Goal: Task Accomplishment & Management: Manage account settings

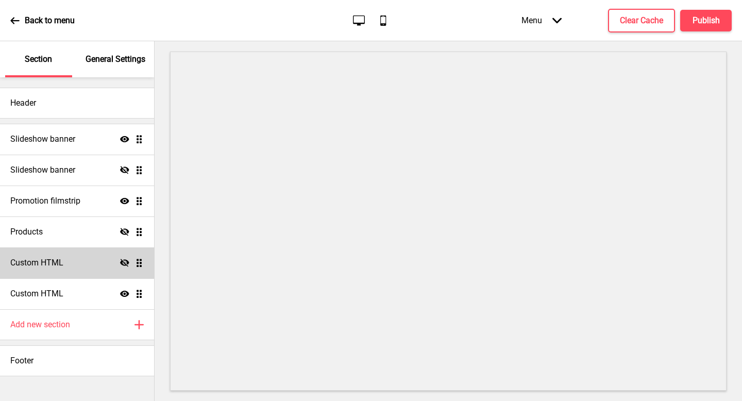
click at [37, 266] on h4 "Custom HTML" at bounding box center [36, 262] width 53 height 11
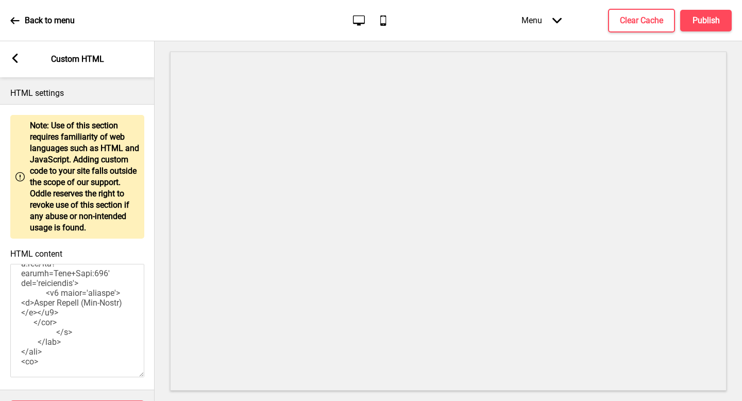
scroll to position [1244, 0]
drag, startPoint x: 40, startPoint y: 370, endPoint x: 39, endPoint y: 327, distance: 43.3
click at [39, 327] on textarea "HTML content" at bounding box center [77, 320] width 134 height 113
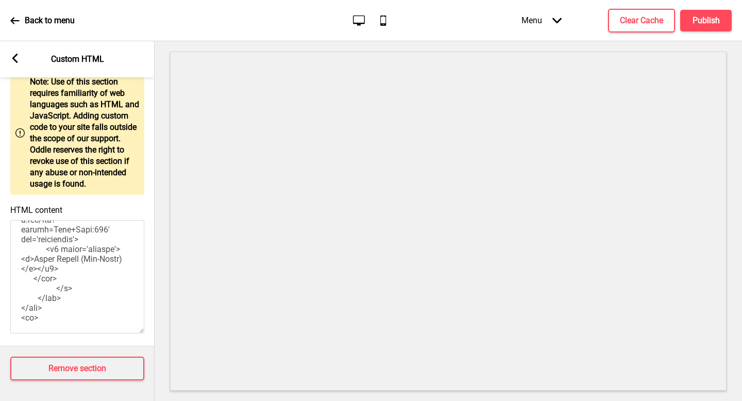
scroll to position [1387, 0]
drag, startPoint x: 46, startPoint y: 326, endPoint x: 51, endPoint y: 320, distance: 8.2
click at [46, 326] on div "HTML content" at bounding box center [77, 270] width 155 height 141
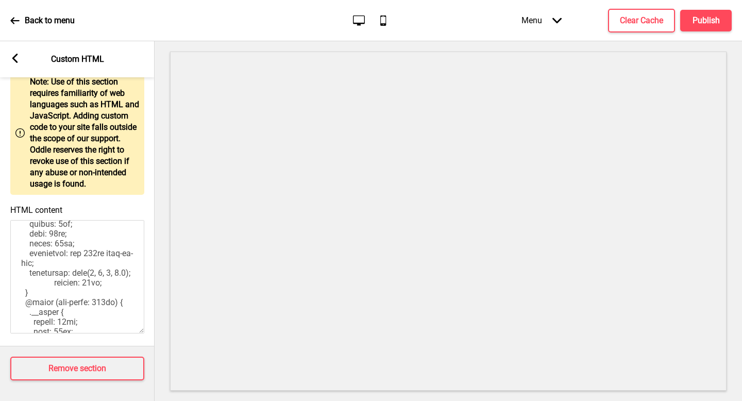
scroll to position [0, 0]
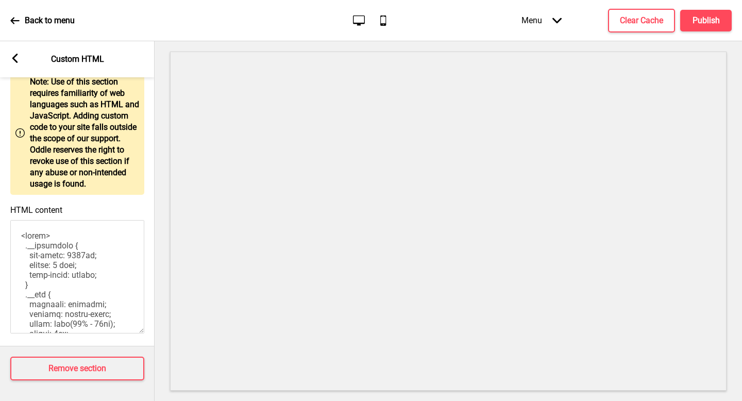
drag, startPoint x: 61, startPoint y: 314, endPoint x: 6, endPoint y: 125, distance: 197.3
click at [6, 125] on div "Warning Note: Use of this section requires familiarity of web languages such as…" at bounding box center [77, 203] width 155 height 286
click at [75, 241] on textarea "HTML content" at bounding box center [77, 276] width 134 height 113
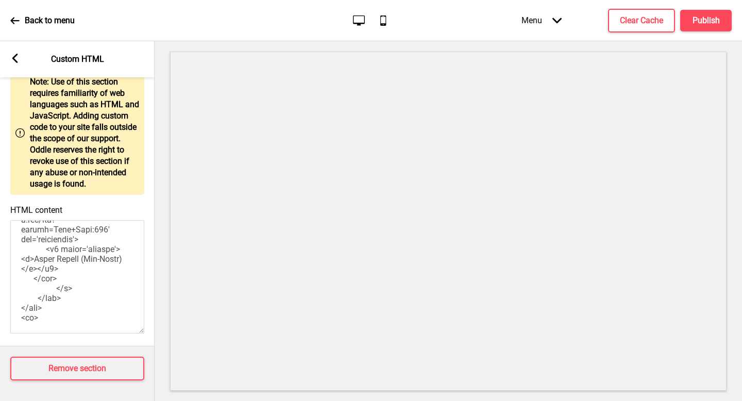
scroll to position [1248, 0]
drag, startPoint x: 38, startPoint y: 275, endPoint x: 38, endPoint y: 312, distance: 37.1
click at [38, 312] on textarea "HTML content" at bounding box center [77, 276] width 134 height 113
paste textarea "file:///Users/oddle/Downloads/artisanal%20tart"
click at [639, 22] on h4 "Clear Cache" at bounding box center [641, 20] width 43 height 11
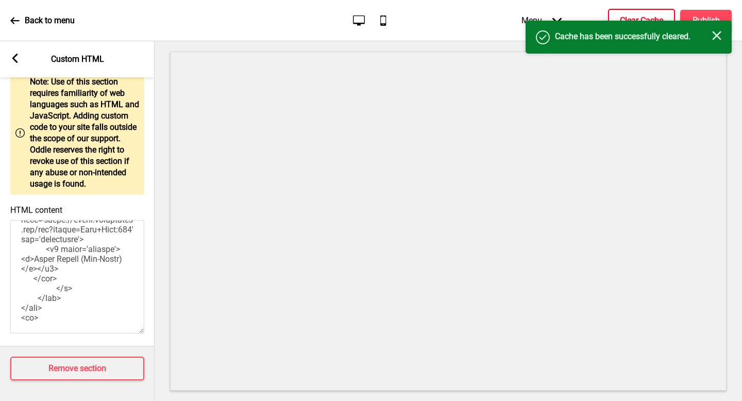
click at [715, 24] on div "Success Cache has been successfully cleared. Close" at bounding box center [629, 37] width 206 height 33
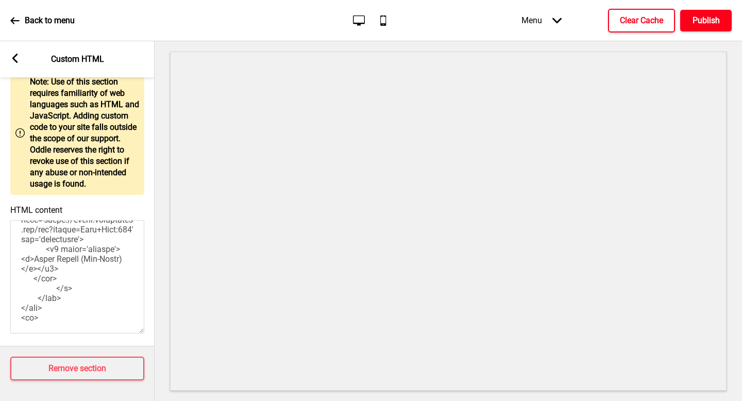
click at [714, 21] on h4 "Publish" at bounding box center [706, 20] width 27 height 11
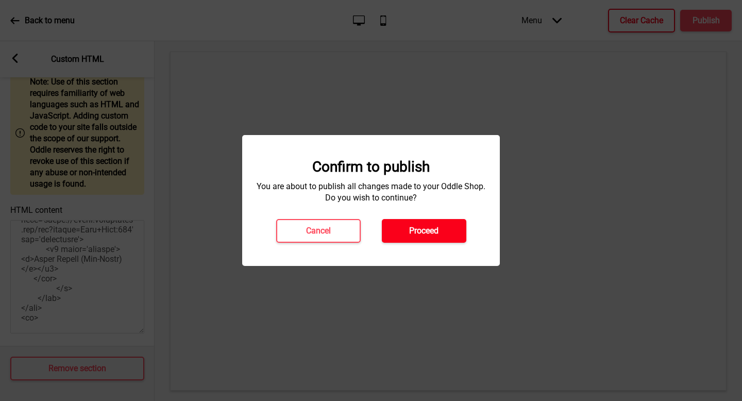
click at [417, 225] on h4 "Proceed" at bounding box center [423, 230] width 29 height 11
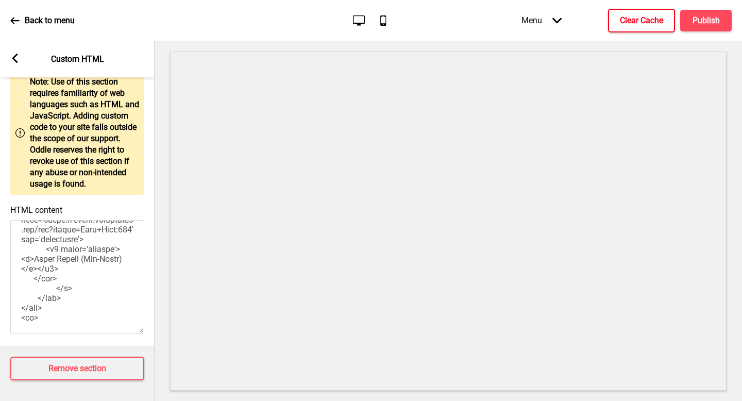
click at [82, 283] on textarea "HTML content" at bounding box center [77, 276] width 134 height 113
click at [83, 293] on textarea "HTML content" at bounding box center [77, 276] width 134 height 113
drag, startPoint x: 92, startPoint y: 275, endPoint x: 37, endPoint y: 276, distance: 54.7
click at [37, 276] on textarea "HTML content" at bounding box center [77, 276] width 134 height 113
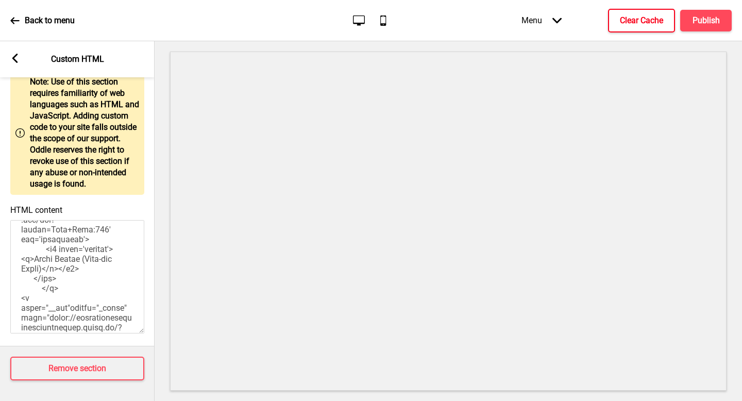
scroll to position [1009, 0]
click at [43, 246] on textarea "HTML content" at bounding box center [77, 276] width 134 height 113
click at [32, 289] on textarea "HTML content" at bounding box center [77, 276] width 134 height 113
paste textarea "[DOMAIN_NAME][URL]"
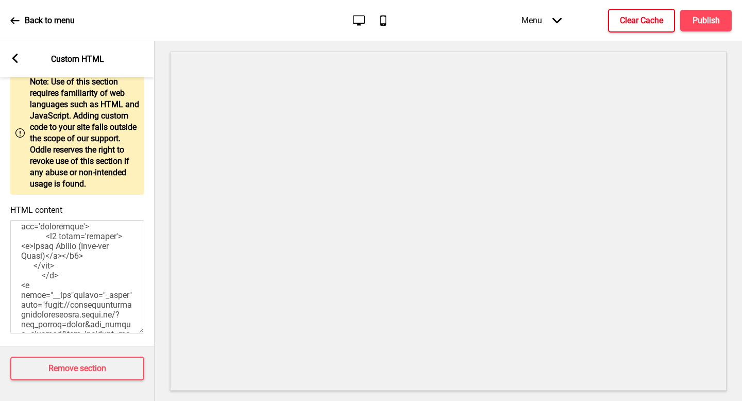
click at [41, 249] on textarea "HTML content" at bounding box center [77, 276] width 134 height 113
click at [24, 257] on textarea "HTML content" at bounding box center [77, 276] width 134 height 113
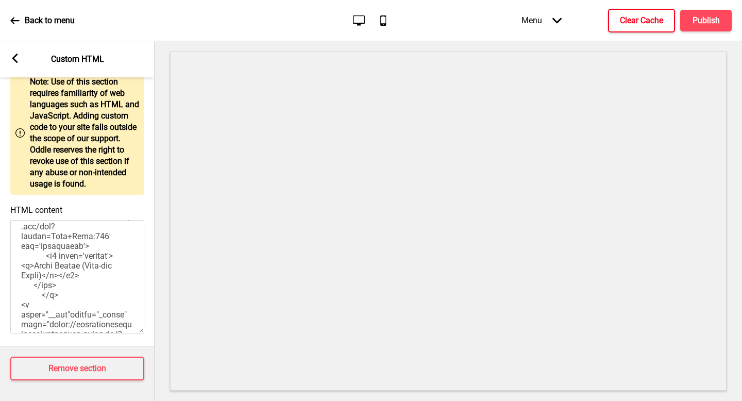
click at [32, 294] on textarea "HTML content" at bounding box center [77, 276] width 134 height 113
drag, startPoint x: 37, startPoint y: 251, endPoint x: 37, endPoint y: 290, distance: 39.2
click at [37, 290] on textarea "HTML content" at bounding box center [77, 276] width 134 height 113
paste textarea "[DOMAIN_NAME][URL]"><img src="[URL][DOMAIN_NAME]"
paste textarea "4gSB6xQ3/Bf-slice"
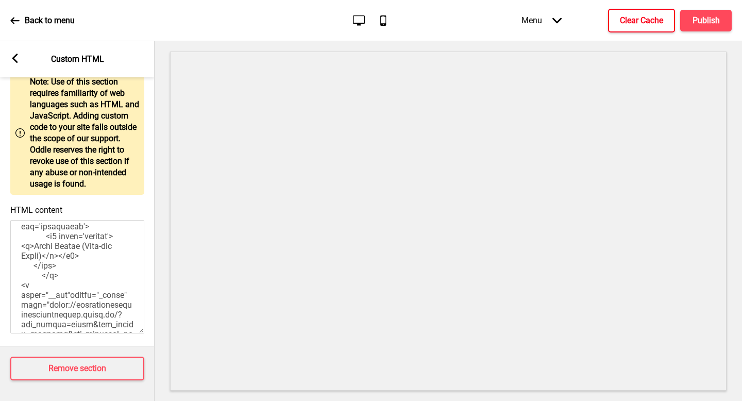
click at [649, 22] on h4 "Clear Cache" at bounding box center [641, 20] width 43 height 11
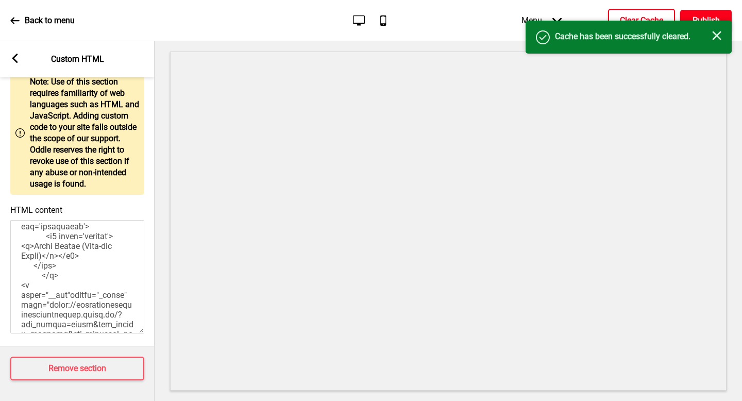
click at [715, 15] on h4 "Publish" at bounding box center [706, 20] width 27 height 11
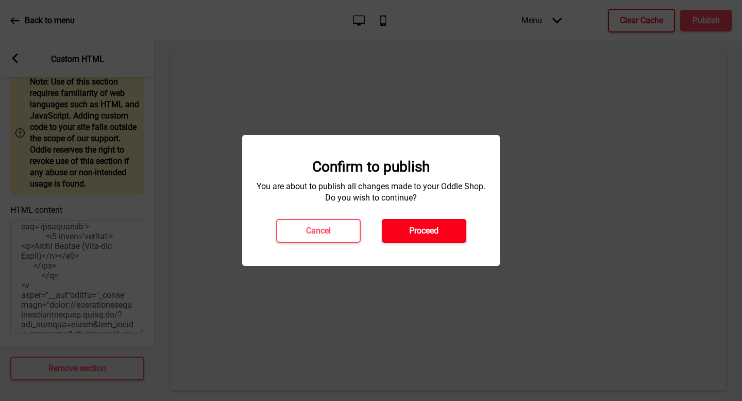
click at [439, 230] on h4 "Proceed" at bounding box center [423, 230] width 29 height 11
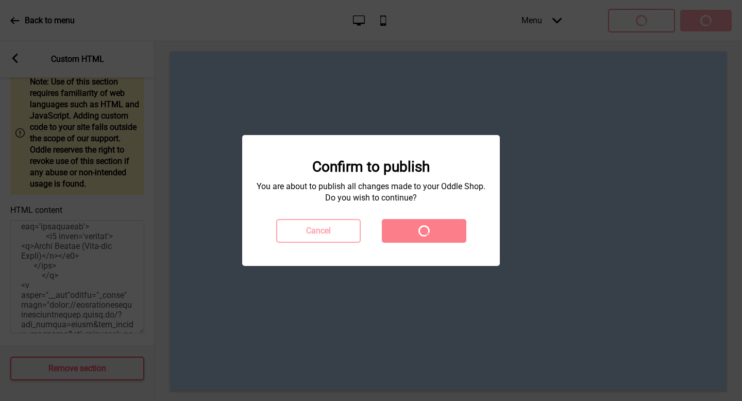
click at [439, 230] on div "Cancel Spinner" at bounding box center [371, 231] width 211 height 24
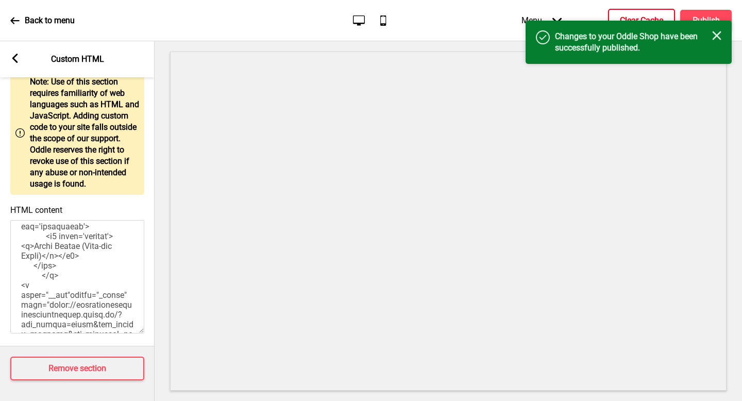
click at [719, 36] on icon "Close" at bounding box center [717, 35] width 9 height 9
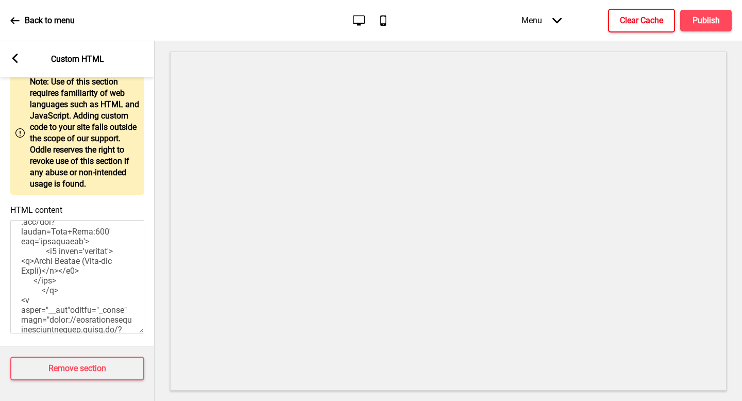
scroll to position [997, 0]
click at [72, 269] on textarea "HTML content" at bounding box center [77, 276] width 134 height 113
click at [77, 273] on textarea "HTML content" at bounding box center [77, 276] width 134 height 113
click at [86, 275] on textarea "HTML content" at bounding box center [77, 276] width 134 height 113
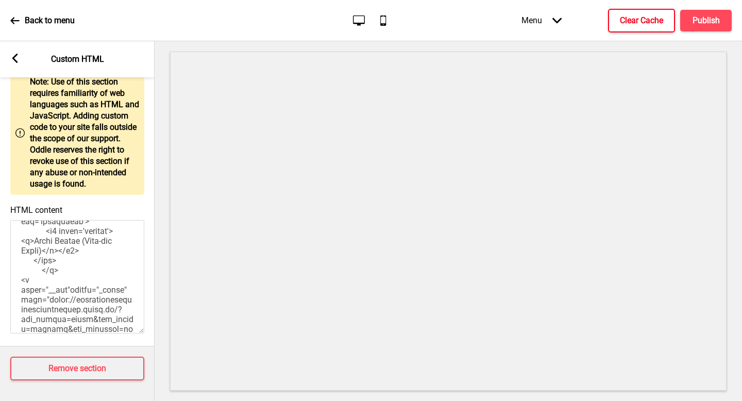
scroll to position [1023, 0]
paste textarea "4gSB6xQ3/Bf-slice"
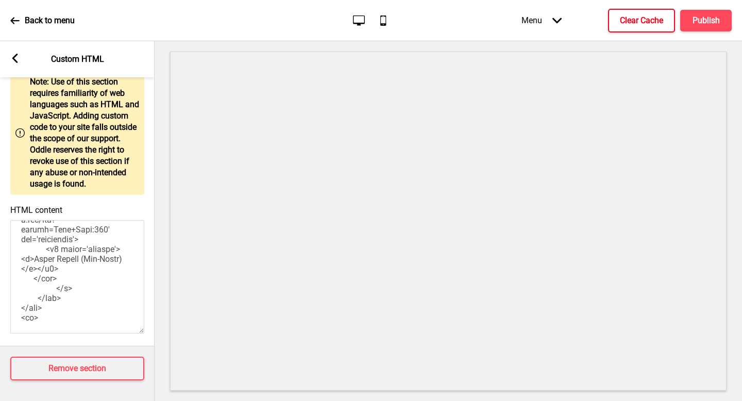
scroll to position [1258, 0]
click at [75, 267] on textarea "HTML content" at bounding box center [77, 276] width 134 height 113
click at [65, 259] on textarea "HTML content" at bounding box center [77, 276] width 134 height 113
click at [62, 252] on textarea "HTML content" at bounding box center [77, 276] width 134 height 113
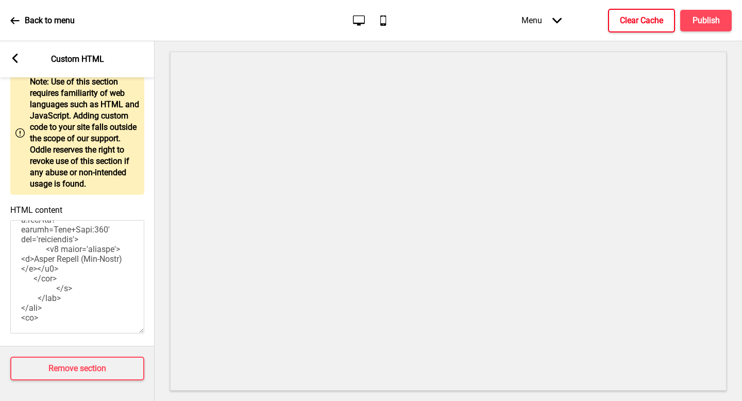
click at [37, 246] on textarea "HTML content" at bounding box center [77, 276] width 134 height 113
click at [44, 234] on textarea "HTML content" at bounding box center [77, 276] width 134 height 113
click at [32, 274] on textarea "HTML content" at bounding box center [77, 276] width 134 height 113
paste textarea "HLBrLTR9/artisanal-tart"
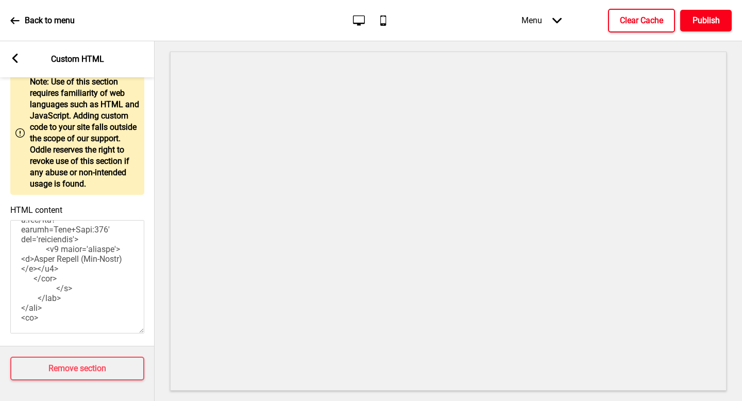
click at [697, 26] on button "Publish" at bounding box center [707, 21] width 52 height 22
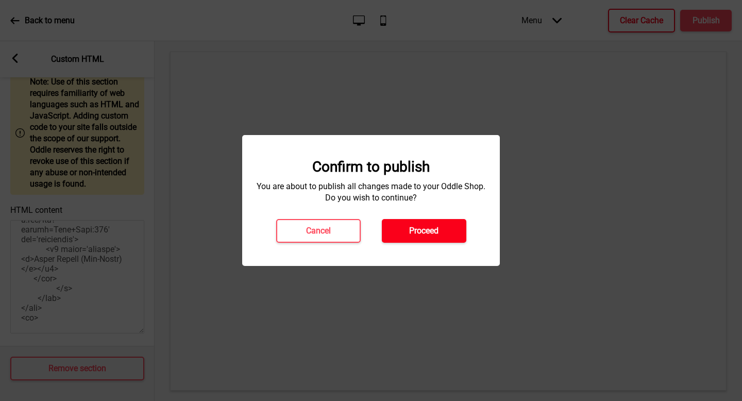
click at [422, 237] on button "Proceed" at bounding box center [424, 231] width 85 height 24
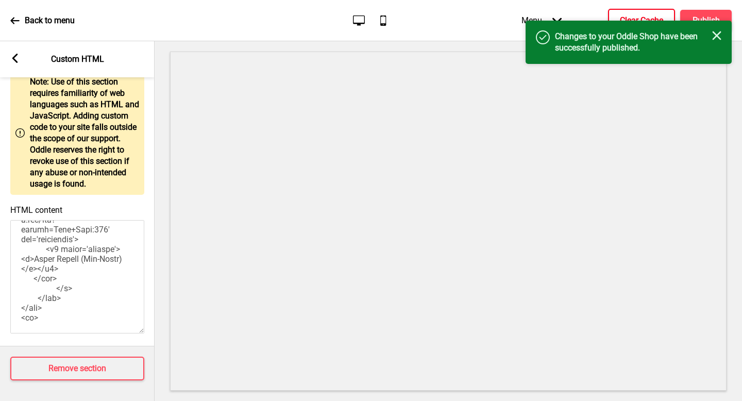
click at [714, 40] on div "Close" at bounding box center [717, 36] width 9 height 11
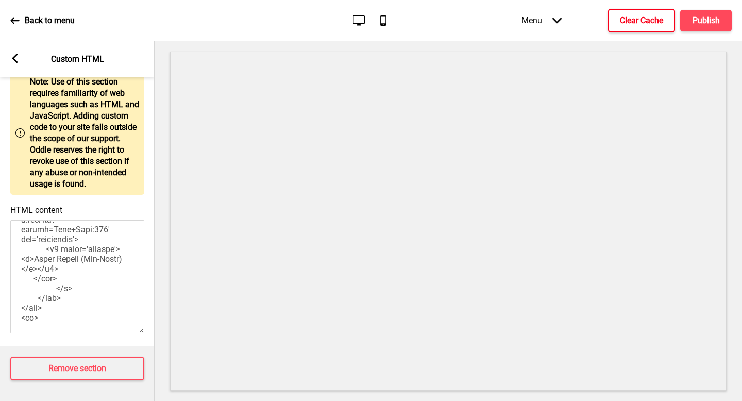
click at [638, 22] on h4 "Clear Cache" at bounding box center [641, 20] width 43 height 11
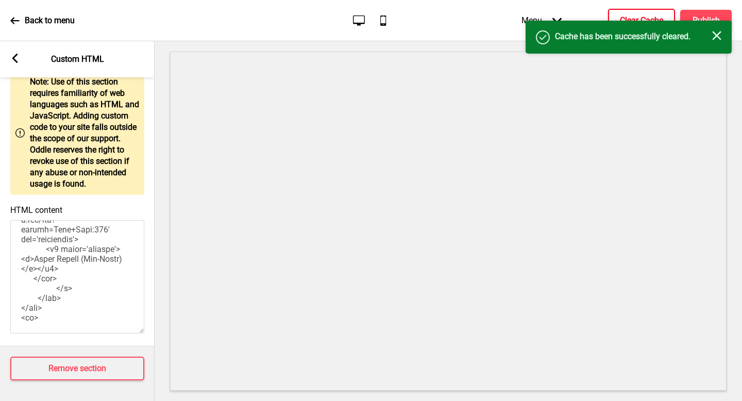
click at [714, 37] on icon "Close" at bounding box center [717, 35] width 9 height 9
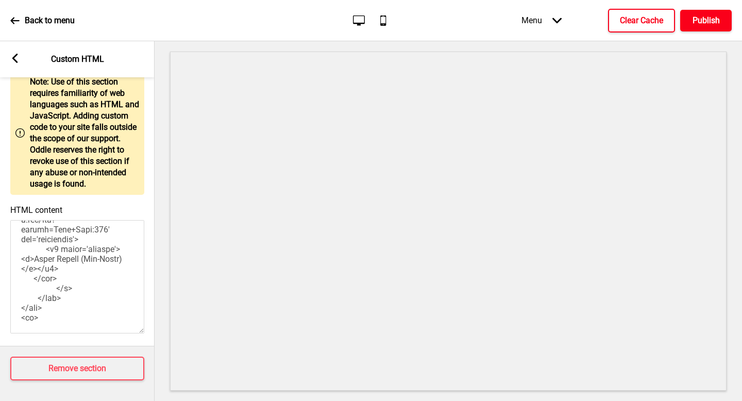
click at [707, 25] on h4 "Publish" at bounding box center [706, 20] width 27 height 11
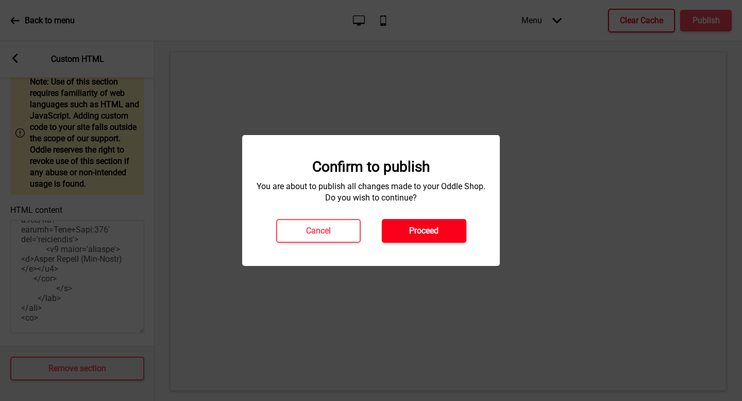
click at [442, 234] on button "Proceed" at bounding box center [424, 231] width 85 height 24
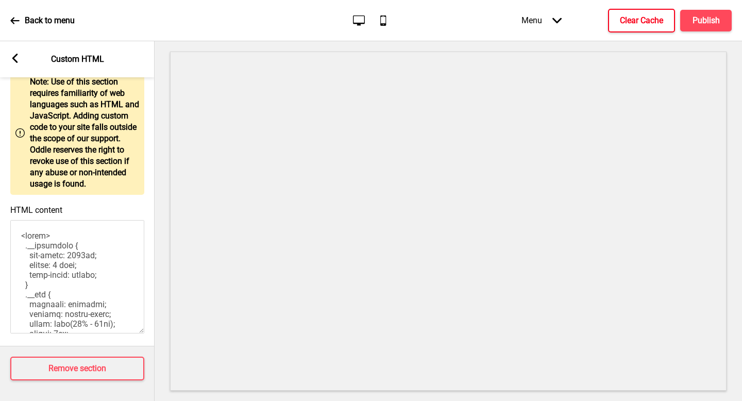
scroll to position [0, 0]
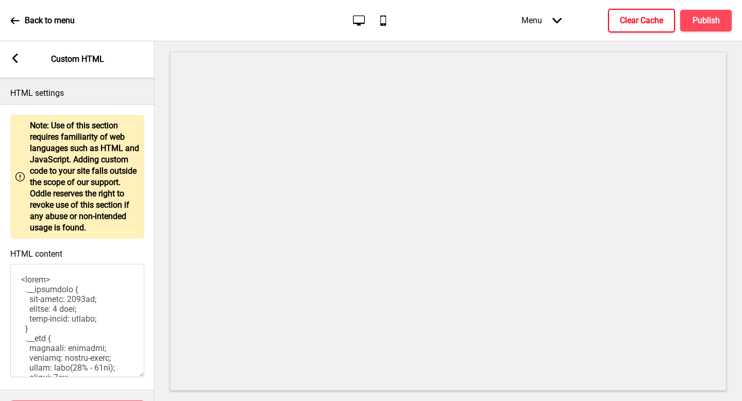
drag, startPoint x: 57, startPoint y: 309, endPoint x: 15, endPoint y: 60, distance: 252.0
click at [15, 60] on div "Arrow left Custom HTML HTML settings Warning Note: Use of this section requires…" at bounding box center [77, 221] width 155 height 360
paste textarea "# <style> .__container { max-width: 1200px; margin: 0 auto; text-align: center;…"
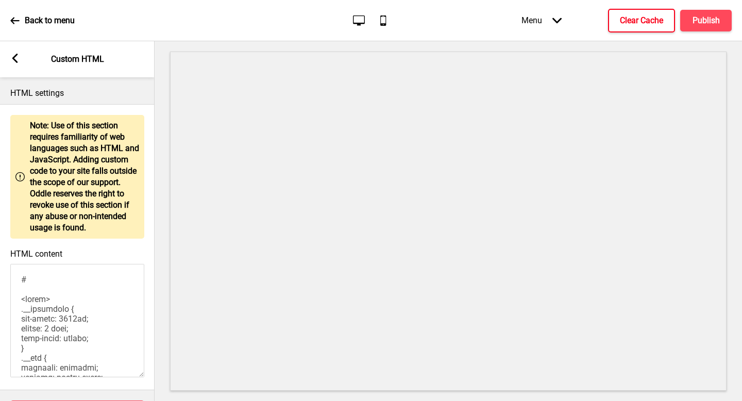
scroll to position [1348, 0]
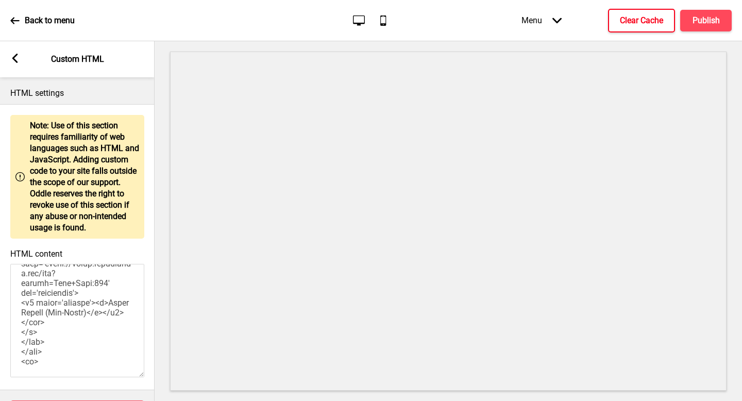
type textarea "# <style> .__container { max-width: 1200px; margin: 0 auto; text-align: center;…"
drag, startPoint x: 632, startPoint y: 21, endPoint x: 637, endPoint y: 21, distance: 5.2
click at [632, 21] on h4 "Clear Cache" at bounding box center [641, 20] width 43 height 11
click at [706, 22] on div "Menu Arrow down Product Page Store Information Checkout Thank you Terms & Condi…" at bounding box center [607, 20] width 252 height 30
click at [705, 22] on div "Menu Arrow down Product Page Store Information Checkout Thank you Terms & Condi…" at bounding box center [607, 20] width 252 height 30
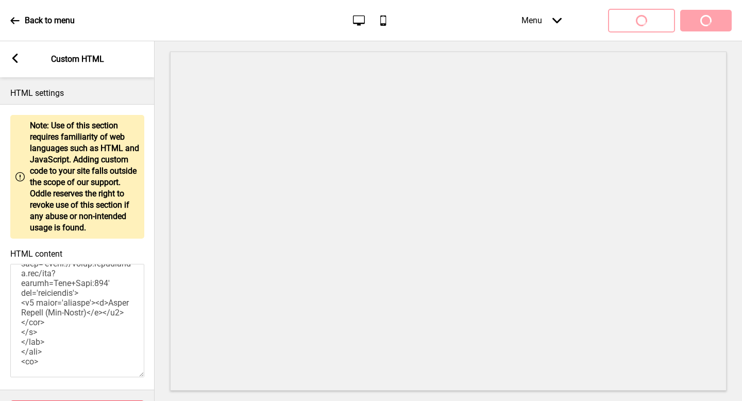
click at [709, 25] on div "Menu Arrow down Product Page Store Information Checkout Thank you Terms & Condi…" at bounding box center [607, 20] width 252 height 30
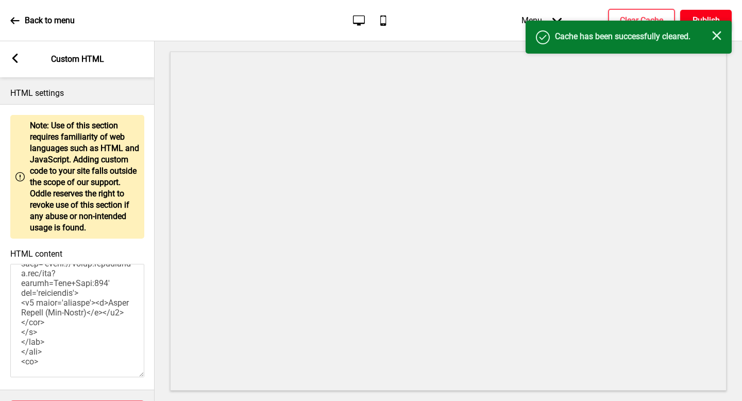
click at [711, 15] on h4 "Publish" at bounding box center [706, 20] width 27 height 11
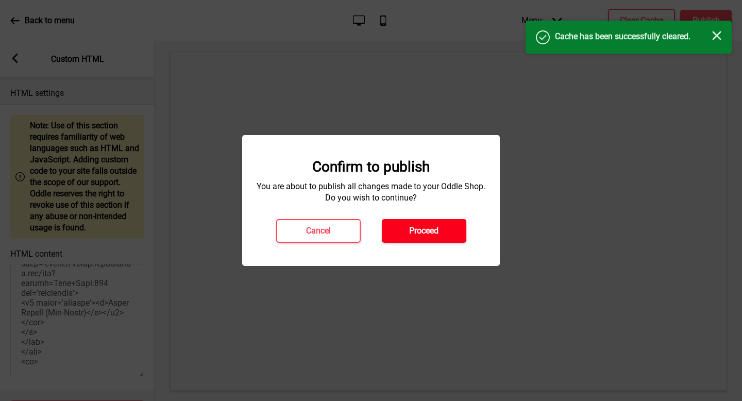
click at [435, 225] on button "Proceed" at bounding box center [424, 231] width 85 height 24
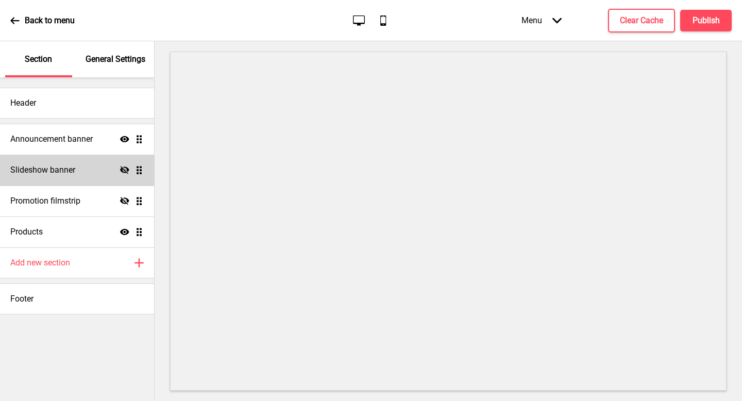
click at [128, 172] on icon "Hide" at bounding box center [124, 170] width 9 height 9
click at [93, 175] on div "Slideshow banner Show Drag" at bounding box center [77, 170] width 154 height 31
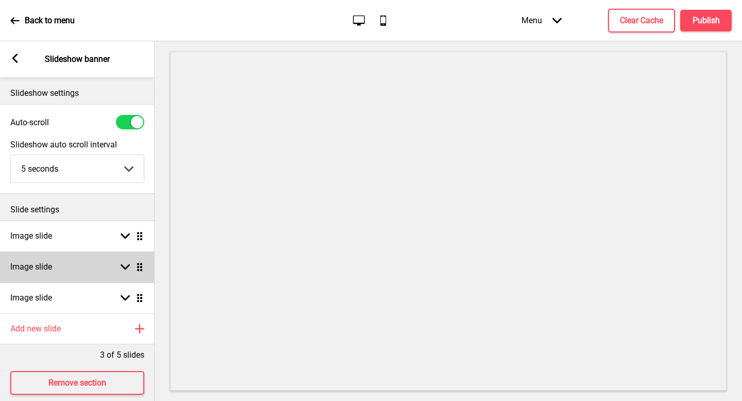
click at [102, 271] on div "Image slide Arrow down Drag" at bounding box center [77, 267] width 155 height 31
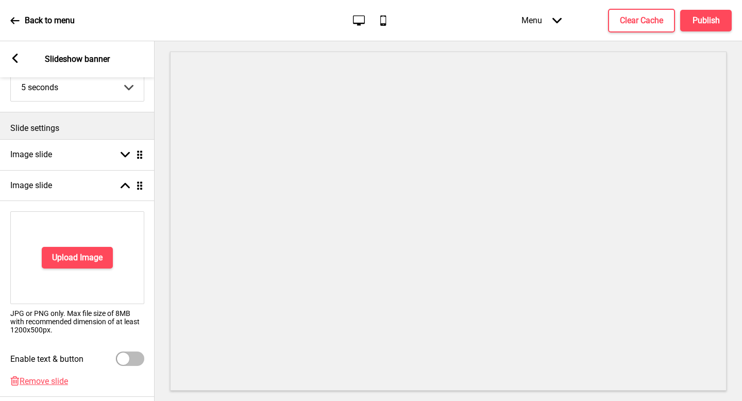
scroll to position [152, 0]
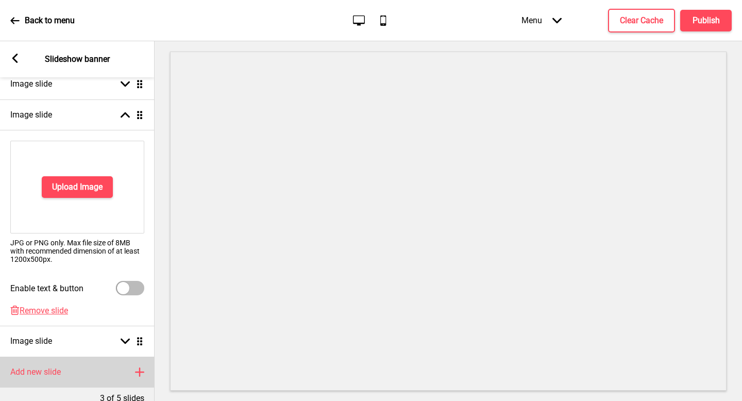
drag, startPoint x: 51, startPoint y: 308, endPoint x: 64, endPoint y: 287, distance: 24.6
click at [52, 306] on span "Remove slide" at bounding box center [44, 311] width 48 height 10
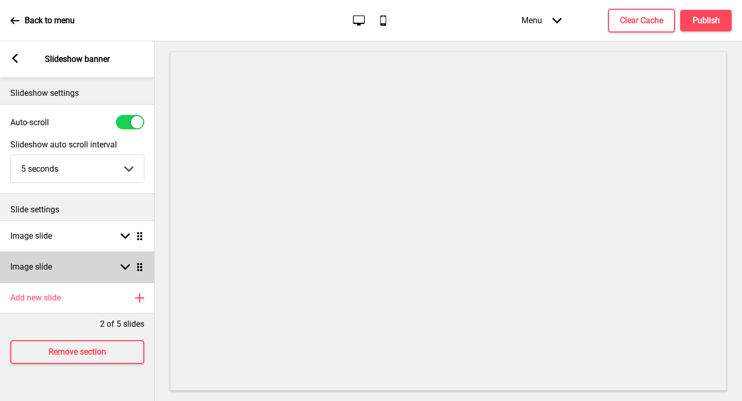
click at [82, 265] on div "Image slide Arrow down Drag" at bounding box center [77, 267] width 155 height 31
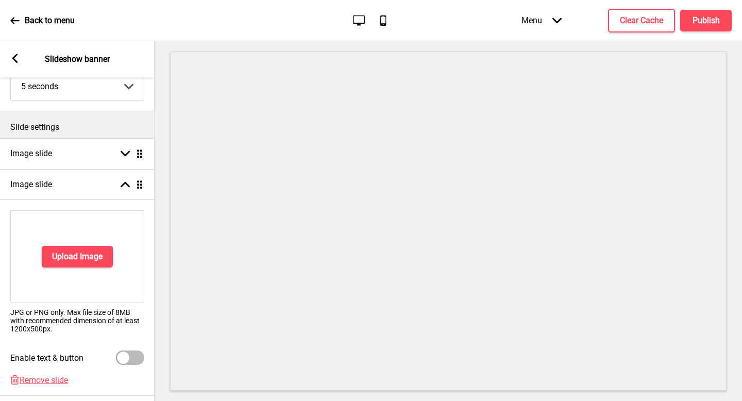
scroll to position [132, 0]
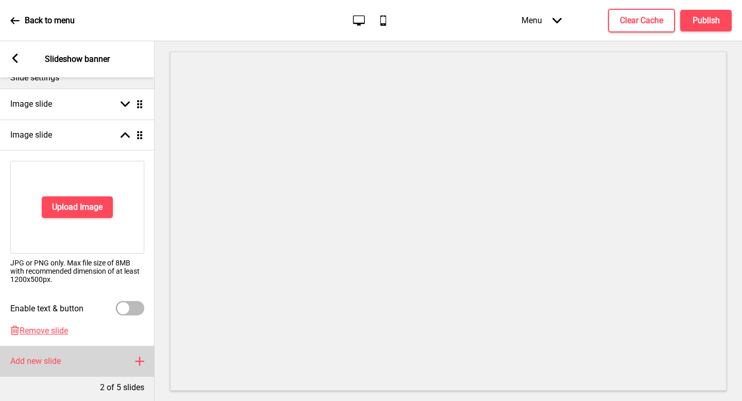
drag, startPoint x: 41, startPoint y: 328, endPoint x: 61, endPoint y: 270, distance: 61.5
click at [41, 328] on span "Remove slide" at bounding box center [44, 331] width 48 height 10
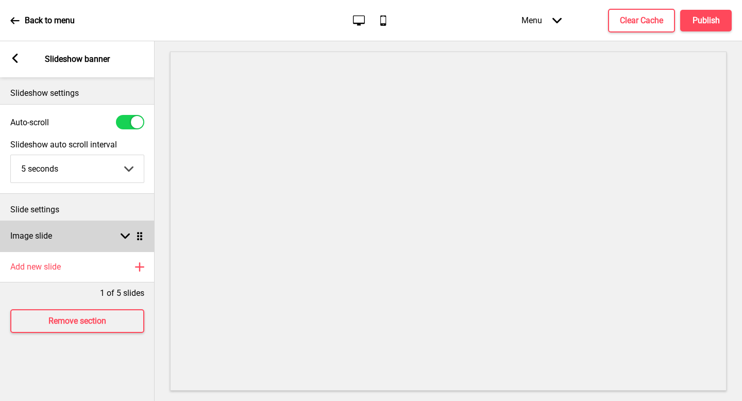
click at [73, 226] on div "Image slide Arrow down Drag" at bounding box center [77, 236] width 155 height 31
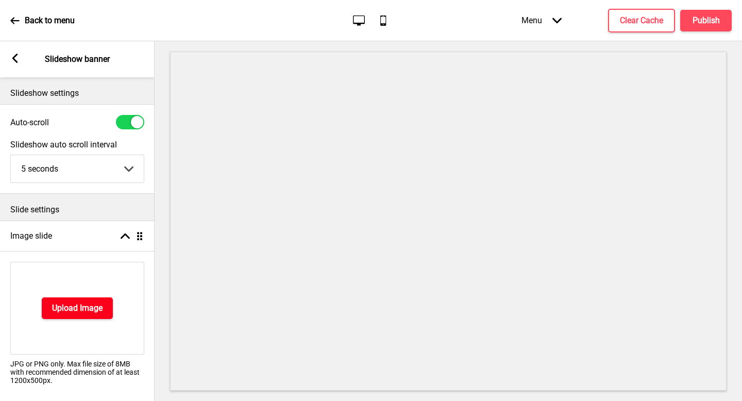
click at [88, 310] on h4 "Upload Image" at bounding box center [77, 308] width 51 height 11
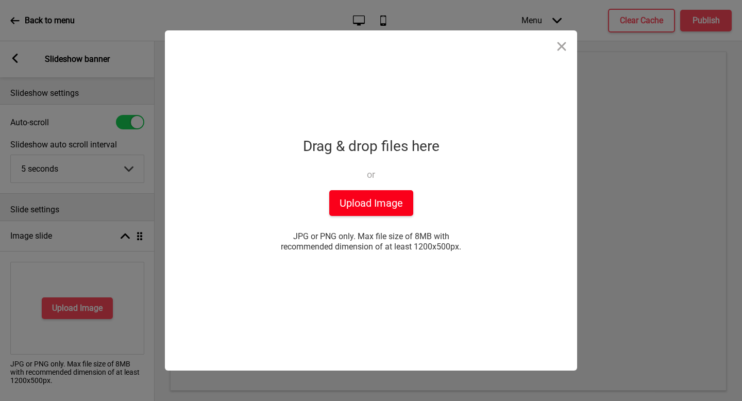
click at [407, 197] on button "Upload Image" at bounding box center [371, 203] width 84 height 26
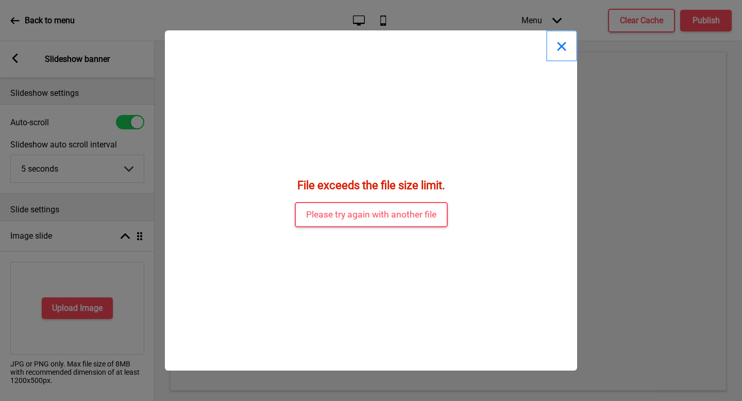
click at [554, 47] on button "Close" at bounding box center [562, 45] width 31 height 31
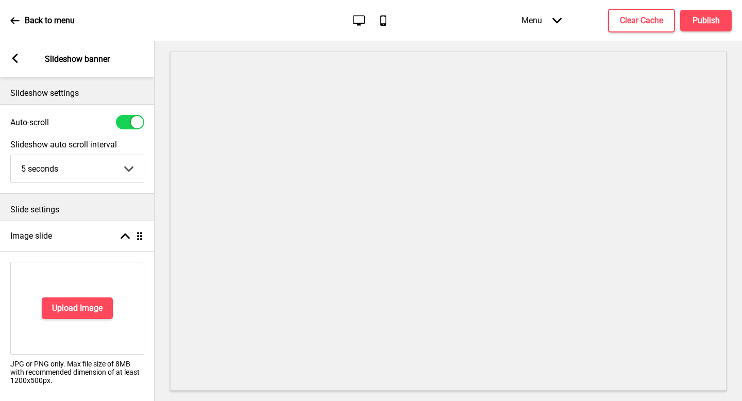
click at [78, 296] on div "Upload Image" at bounding box center [77, 308] width 134 height 93
click at [81, 302] on button "Upload Image" at bounding box center [77, 309] width 71 height 22
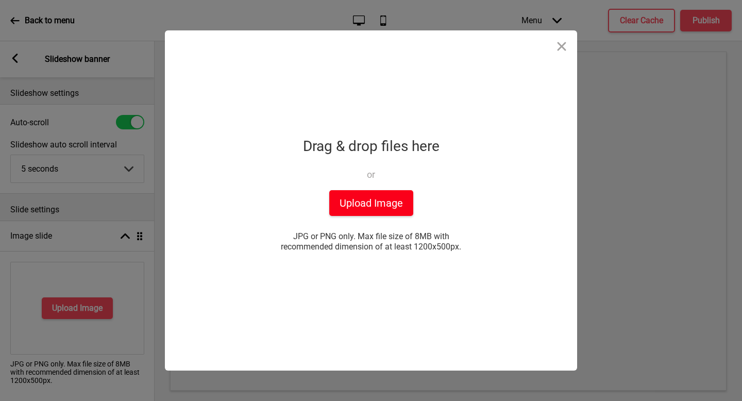
click at [386, 200] on button "Upload Image" at bounding box center [371, 203] width 84 height 26
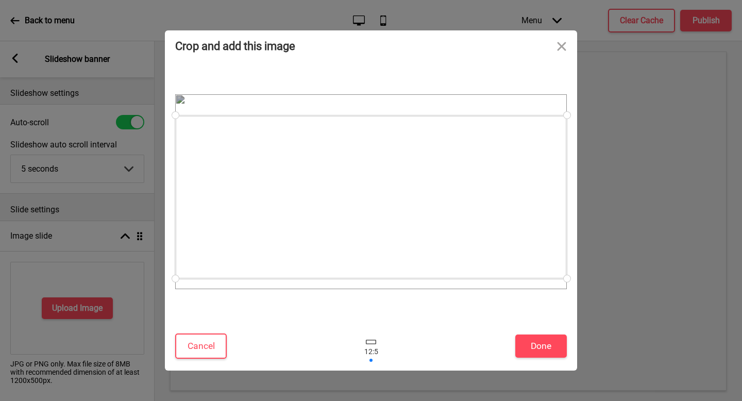
drag, startPoint x: 480, startPoint y: 234, endPoint x: 478, endPoint y: 239, distance: 5.3
click at [478, 239] on div at bounding box center [371, 196] width 392 height 163
click at [529, 339] on button "Done" at bounding box center [542, 346] width 52 height 23
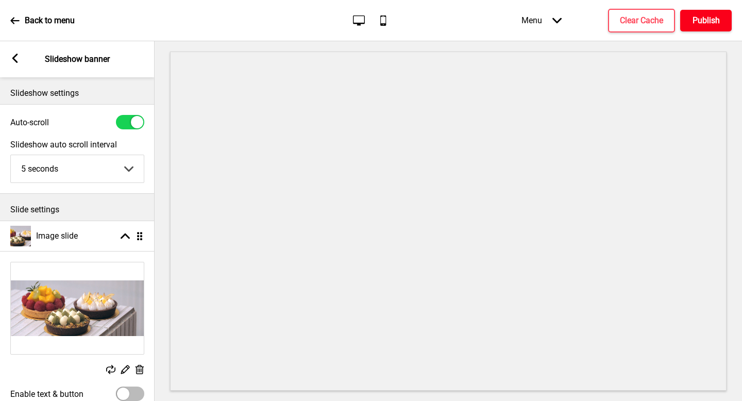
click at [719, 25] on h4 "Publish" at bounding box center [706, 20] width 27 height 11
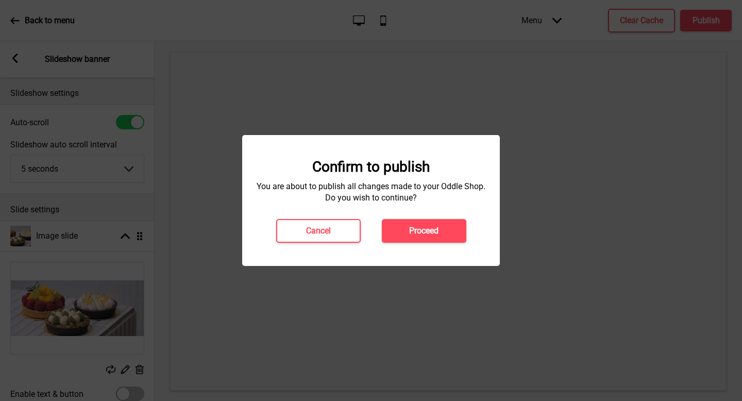
click at [432, 227] on h4 "Proceed" at bounding box center [423, 230] width 29 height 11
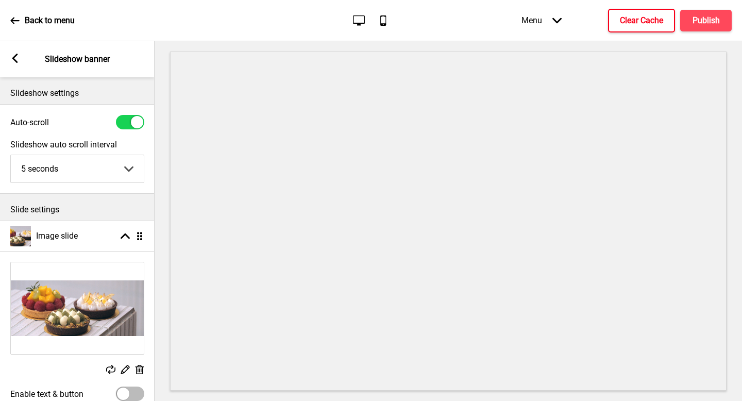
click at [654, 28] on button "Clear Cache" at bounding box center [641, 21] width 67 height 24
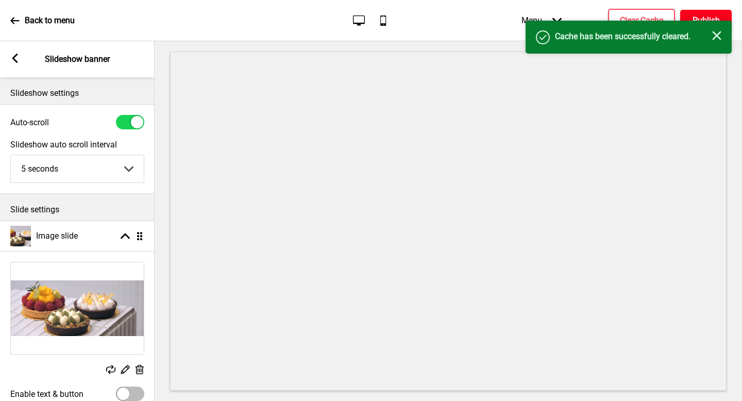
click at [707, 17] on h4 "Publish" at bounding box center [706, 20] width 27 height 11
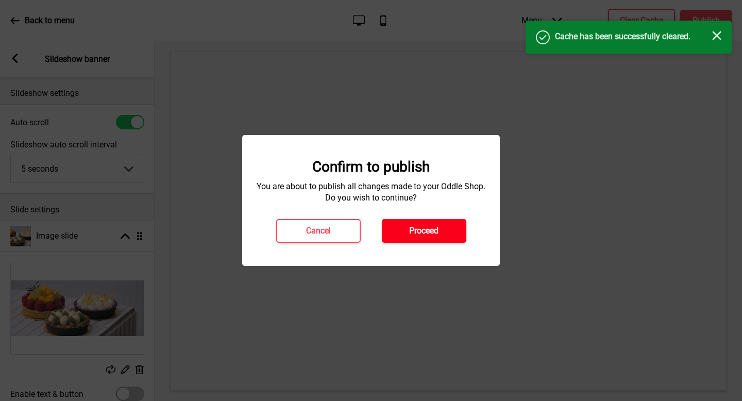
click at [431, 234] on h4 "Proceed" at bounding box center [423, 230] width 29 height 11
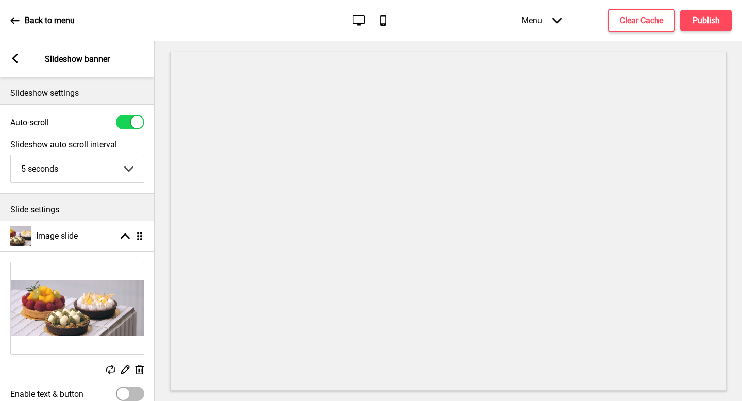
click at [452, 38] on div "Back to menu Desktop Mobile Menu Arrow down Product Page Store Information Chec…" at bounding box center [371, 20] width 742 height 41
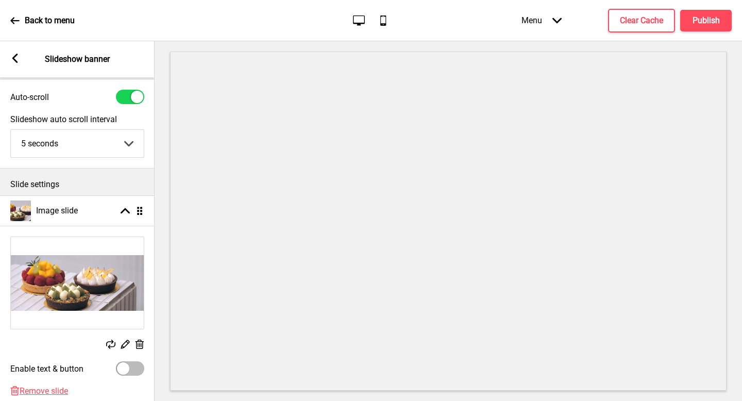
scroll to position [68, 0]
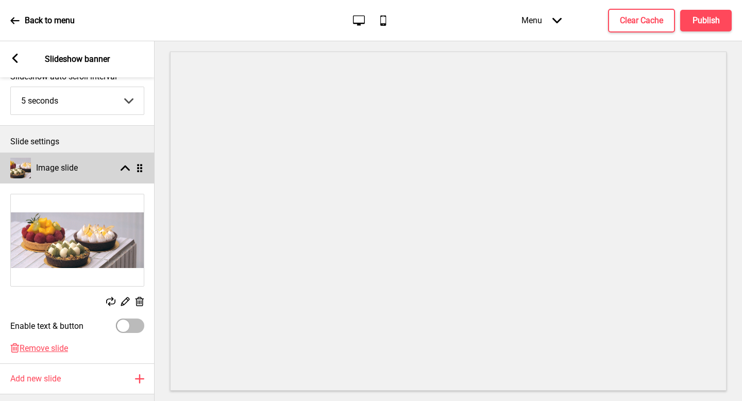
click at [120, 177] on div "Image slide Arrow up Drag" at bounding box center [77, 168] width 155 height 31
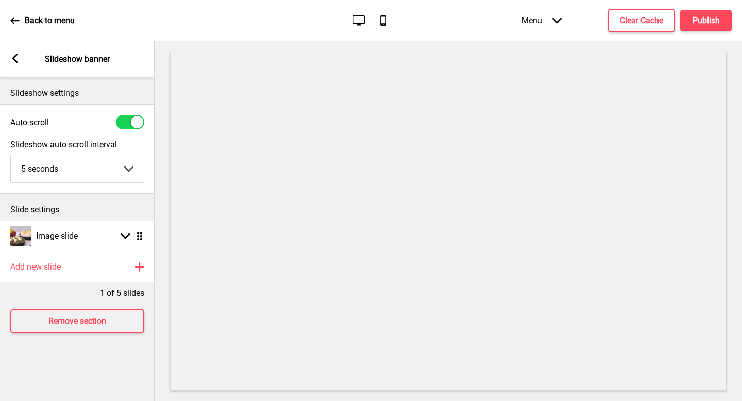
scroll to position [0, 0]
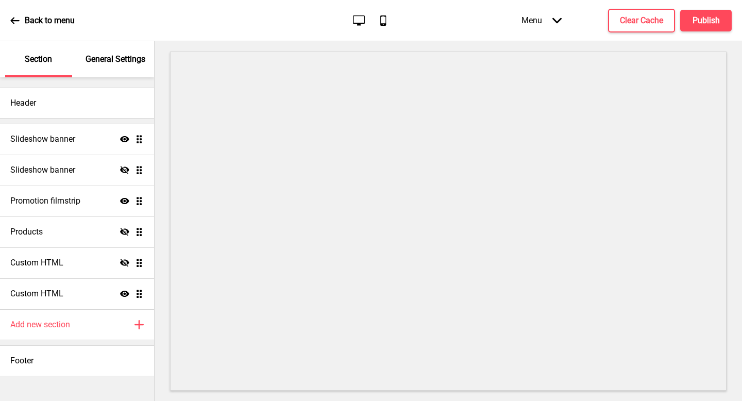
click at [29, 23] on p "Back to menu" at bounding box center [50, 20] width 50 height 11
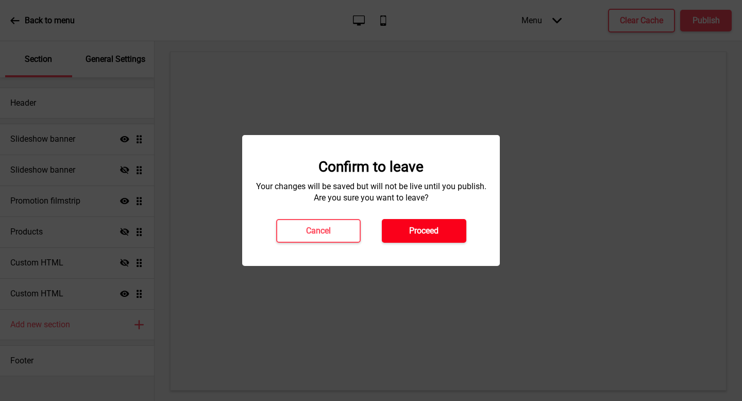
click at [435, 228] on h4 "Proceed" at bounding box center [423, 230] width 29 height 11
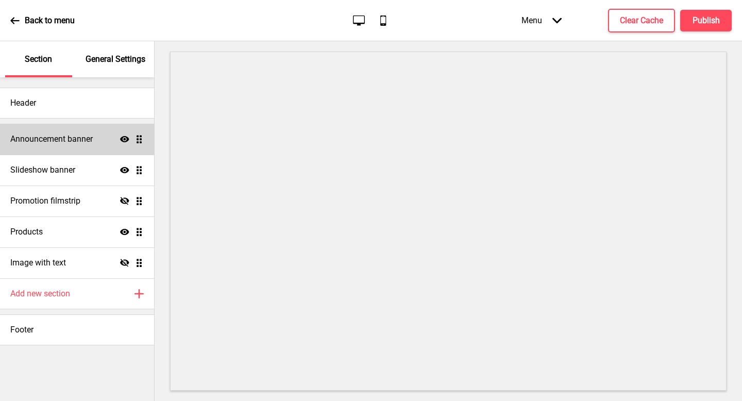
click at [85, 142] on h4 "Announcement banner" at bounding box center [51, 139] width 82 height 11
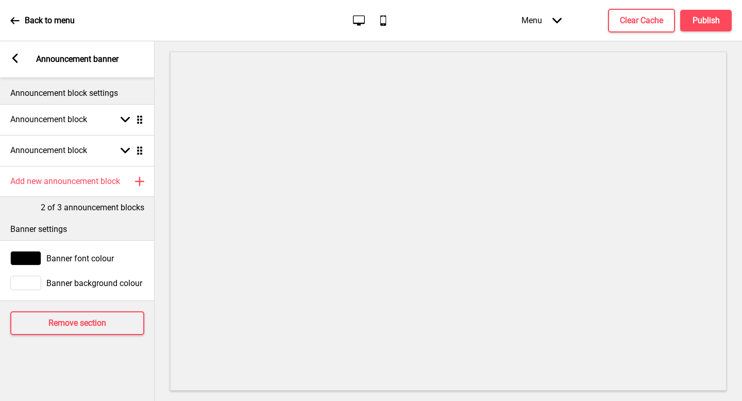
click at [19, 61] on rect at bounding box center [14, 58] width 9 height 9
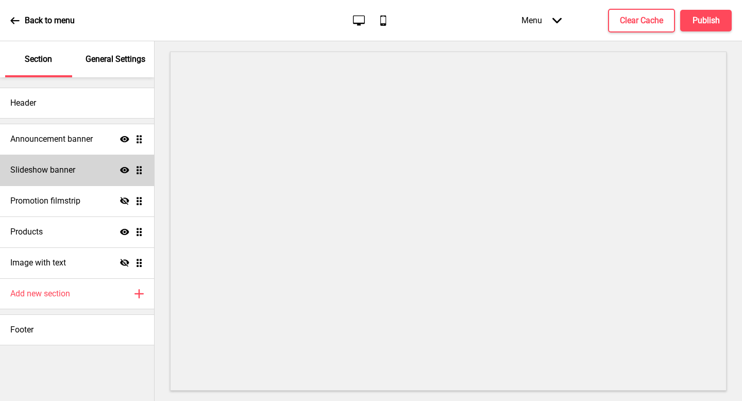
click at [76, 175] on div "Slideshow banner Show Drag" at bounding box center [77, 170] width 154 height 31
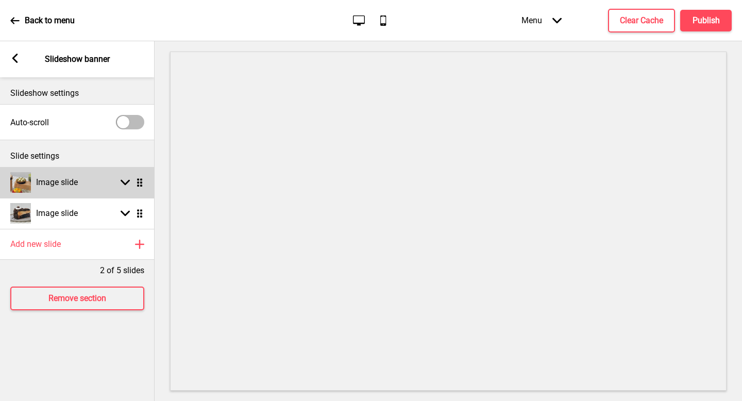
click at [101, 188] on div "Image slide Arrow down Drag" at bounding box center [77, 182] width 155 height 31
select select "left"
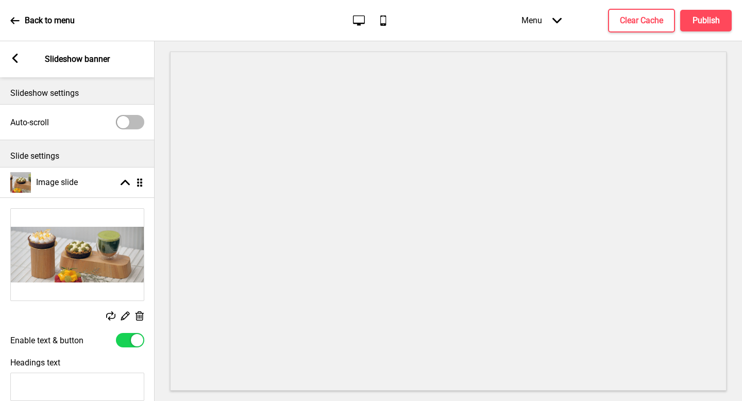
click at [91, 256] on img at bounding box center [77, 255] width 133 height 92
click at [140, 316] on icon at bounding box center [140, 315] width 9 height 9
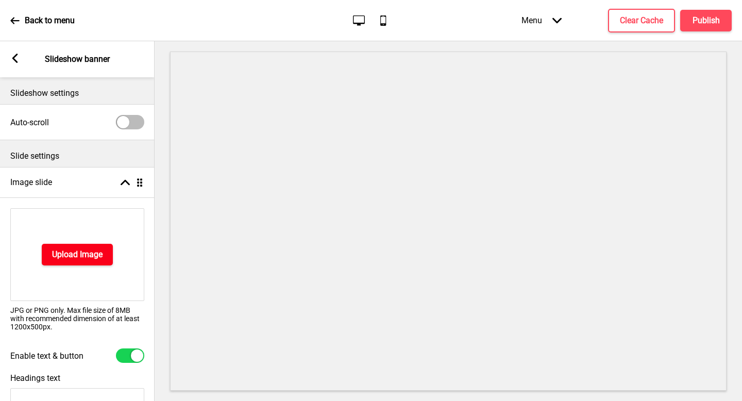
click at [92, 253] on h4 "Upload Image" at bounding box center [77, 254] width 51 height 11
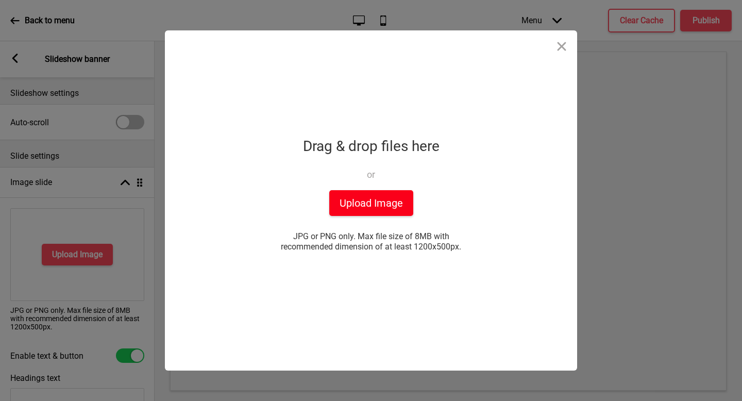
click at [354, 214] on button "Upload Image" at bounding box center [371, 203] width 84 height 26
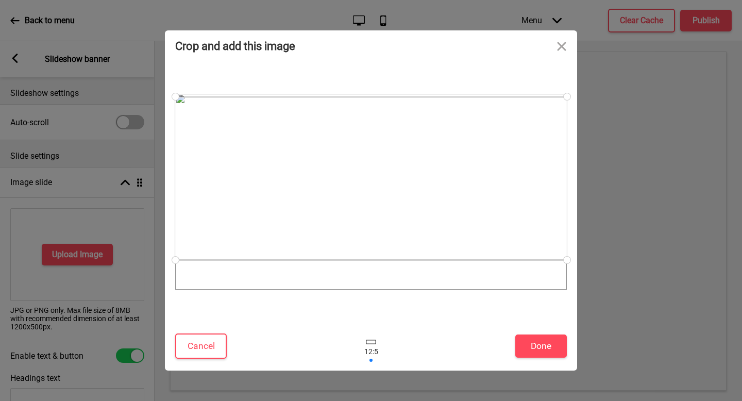
drag, startPoint x: 365, startPoint y: 188, endPoint x: 372, endPoint y: 174, distance: 15.5
click at [372, 174] on div at bounding box center [371, 178] width 392 height 163
click at [542, 350] on button "Done" at bounding box center [542, 346] width 52 height 23
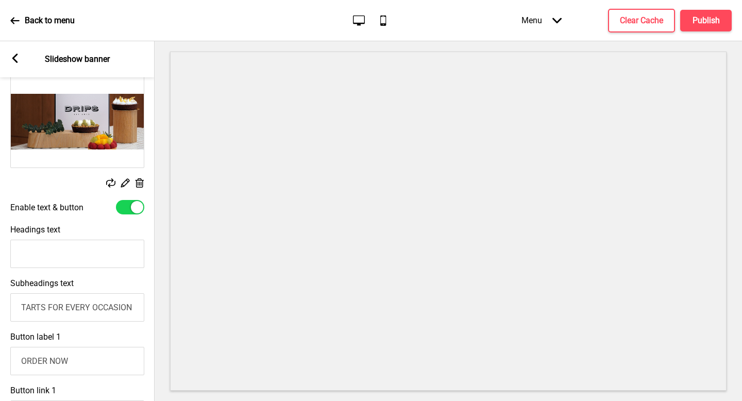
scroll to position [213, 0]
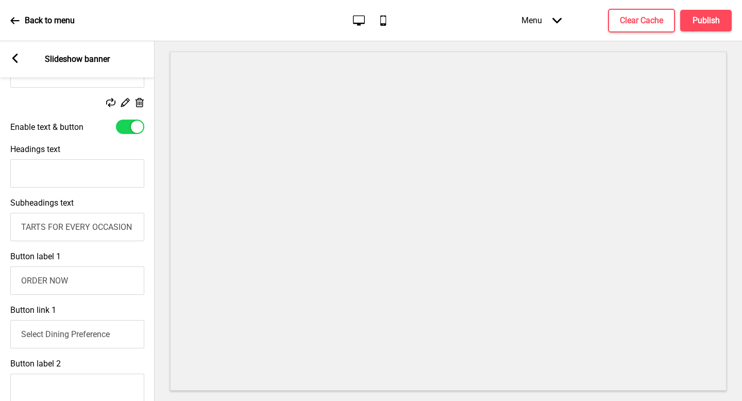
click at [68, 237] on input "TARTS FOR EVERY OCCASION" at bounding box center [77, 227] width 134 height 28
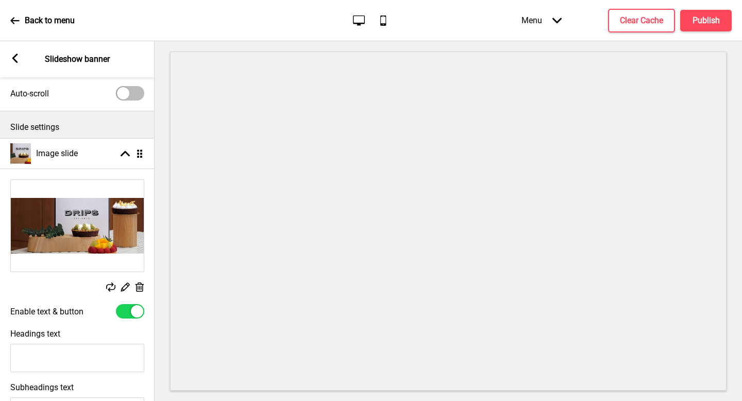
scroll to position [26, 0]
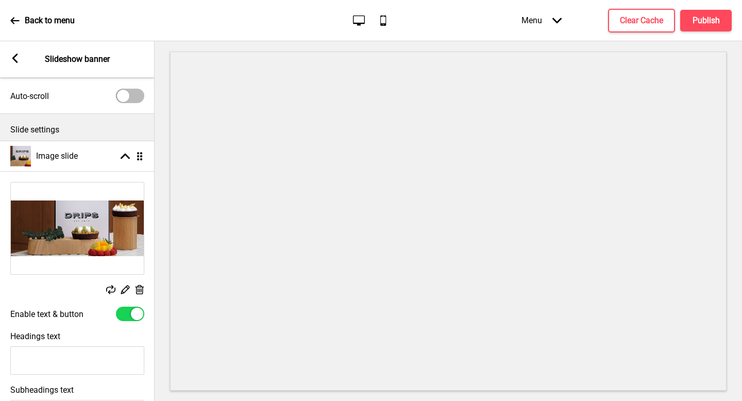
click at [113, 238] on img at bounding box center [77, 229] width 133 height 92
click at [77, 203] on img at bounding box center [77, 229] width 133 height 92
drag, startPoint x: 138, startPoint y: 294, endPoint x: 87, endPoint y: 255, distance: 64.5
click at [138, 294] on div "Delete" at bounding box center [139, 290] width 9 height 11
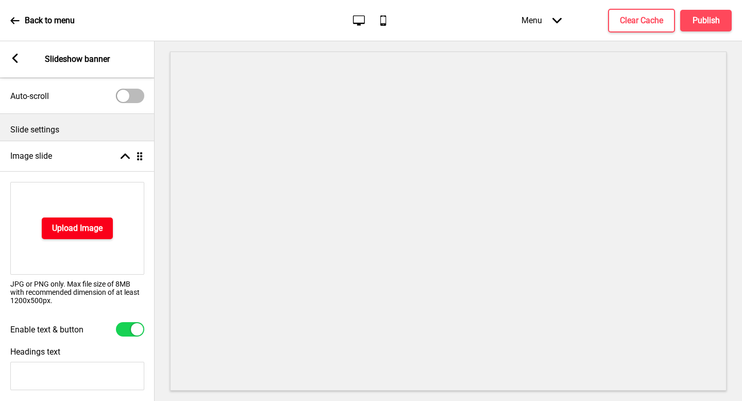
click at [67, 220] on button "Upload Image" at bounding box center [77, 229] width 71 height 22
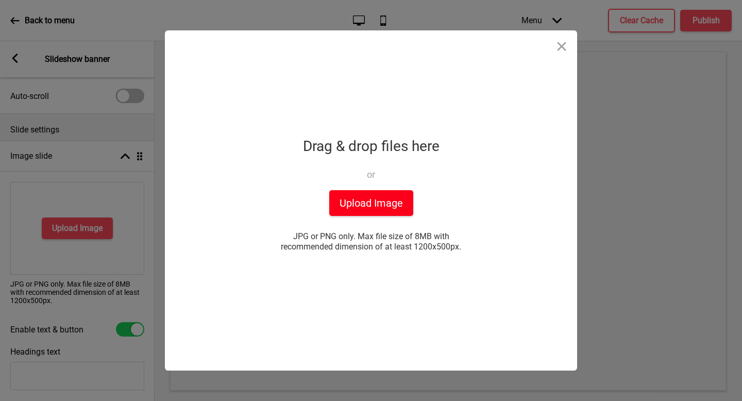
click at [393, 198] on button "Upload Image" at bounding box center [371, 203] width 84 height 26
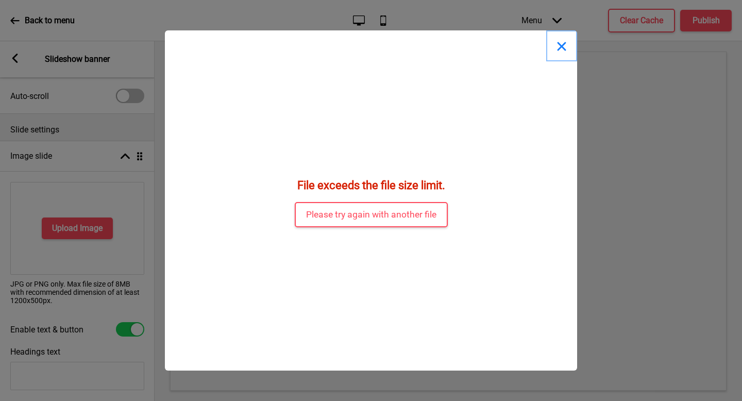
click at [559, 45] on button "Close" at bounding box center [562, 45] width 31 height 31
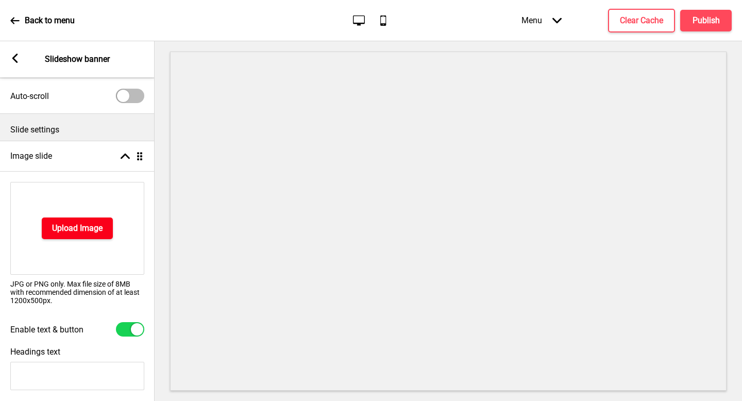
click at [78, 225] on h4 "Upload Image" at bounding box center [77, 228] width 51 height 11
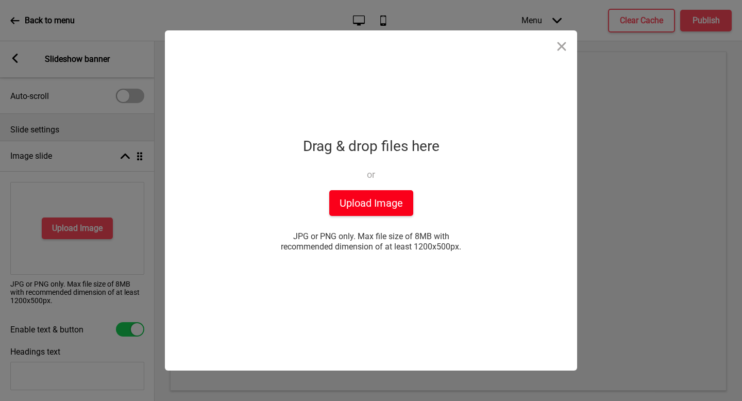
click at [369, 204] on button "Upload Image" at bounding box center [371, 203] width 84 height 26
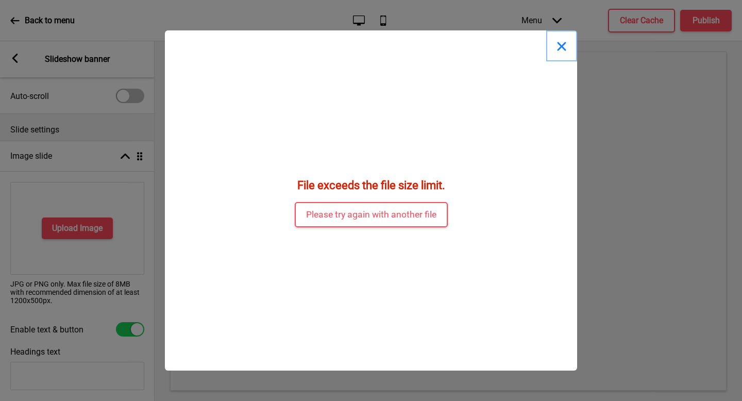
click at [565, 48] on button "Close" at bounding box center [562, 45] width 31 height 31
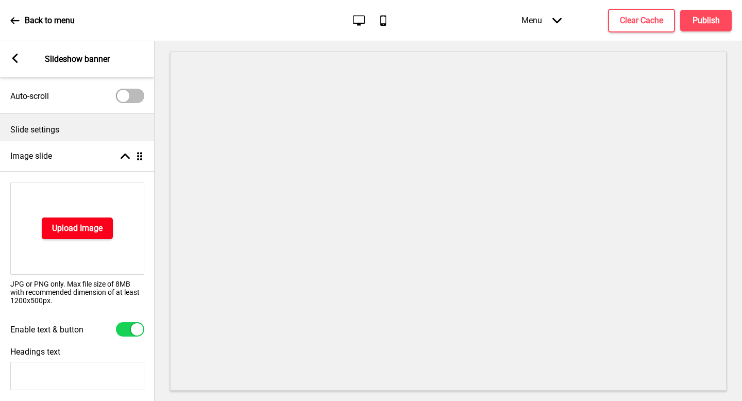
click at [77, 231] on h4 "Upload Image" at bounding box center [77, 228] width 51 height 11
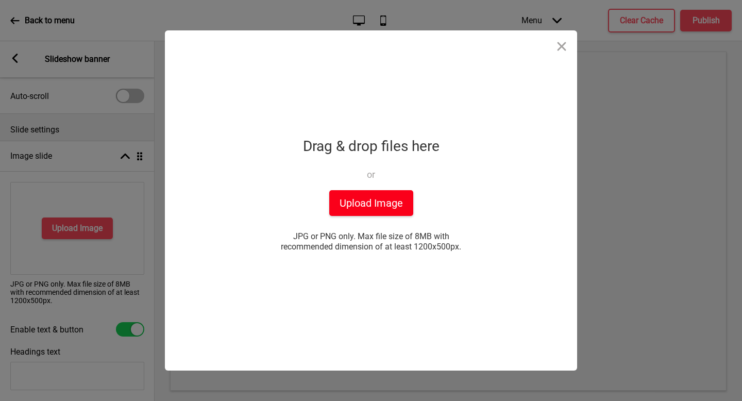
drag, startPoint x: 357, startPoint y: 186, endPoint x: 359, endPoint y: 201, distance: 14.5
click at [357, 187] on div "Drag & drop files here or Upload files from your computer" at bounding box center [371, 162] width 137 height 57
click at [359, 202] on button "Upload Image" at bounding box center [371, 203] width 84 height 26
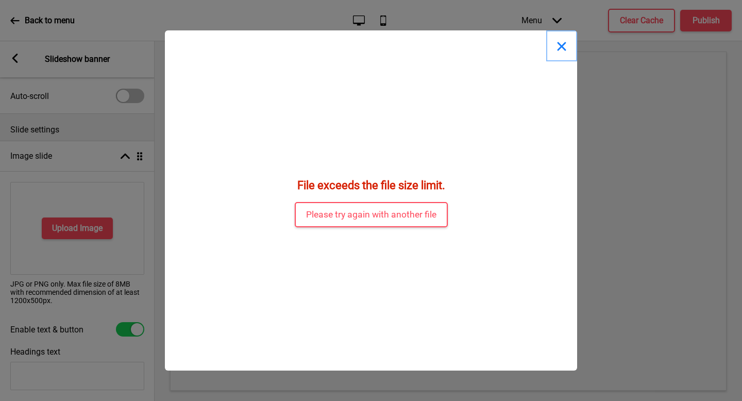
click at [555, 46] on button "Close" at bounding box center [562, 45] width 31 height 31
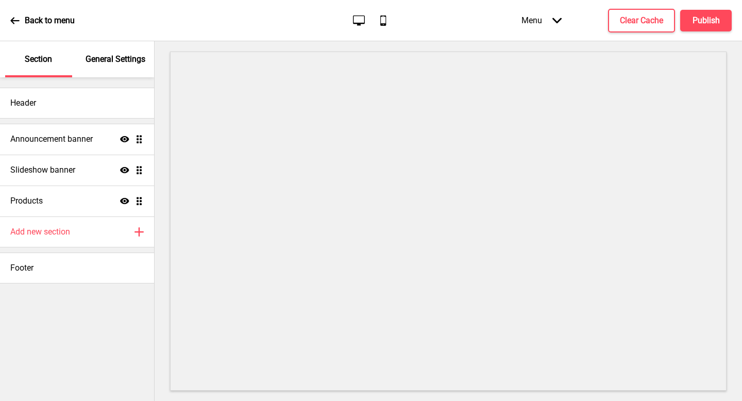
click at [53, 148] on div "Announcement banner Show Drag" at bounding box center [77, 139] width 154 height 31
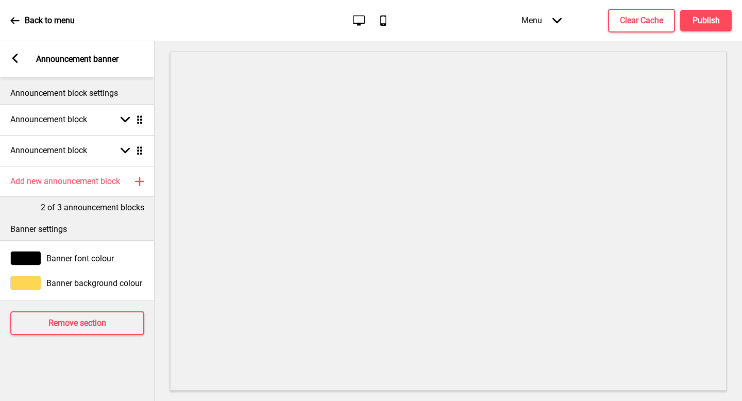
click at [70, 286] on span "Banner background colour" at bounding box center [94, 283] width 96 height 10
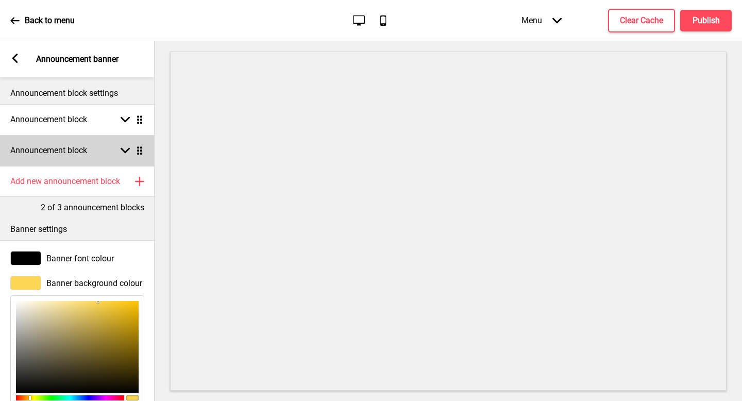
click at [74, 145] on h4 "Announcement block" at bounding box center [48, 150] width 77 height 11
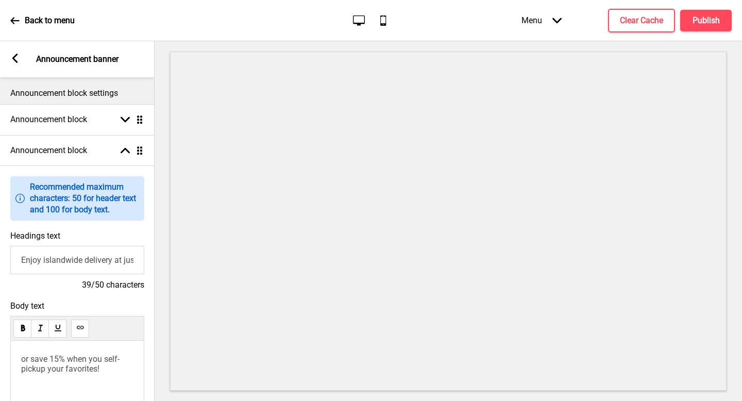
click at [56, 358] on span "or save 15% when you self-pickup your favorites!" at bounding box center [70, 364] width 98 height 20
click at [646, 30] on button "Clear Cache" at bounding box center [641, 21] width 67 height 24
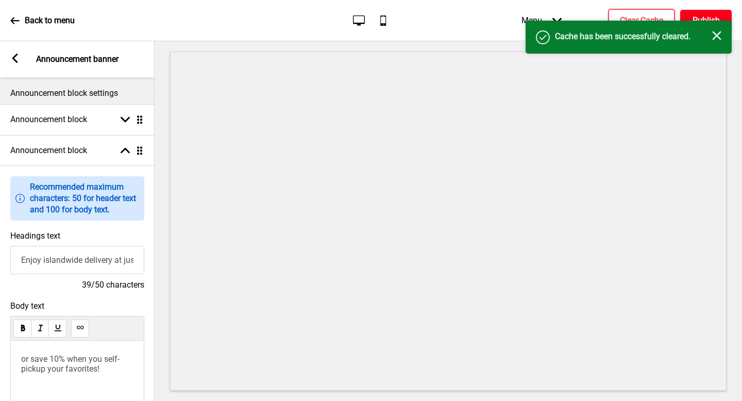
click at [706, 20] on h4 "Publish" at bounding box center [706, 20] width 27 height 11
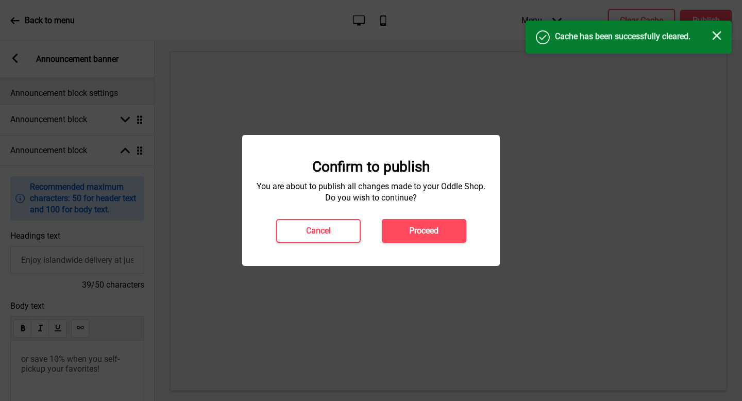
drag, startPoint x: 424, startPoint y: 233, endPoint x: 429, endPoint y: 230, distance: 5.3
click at [424, 232] on h4 "Proceed" at bounding box center [423, 230] width 29 height 11
